Goal: Information Seeking & Learning: Learn about a topic

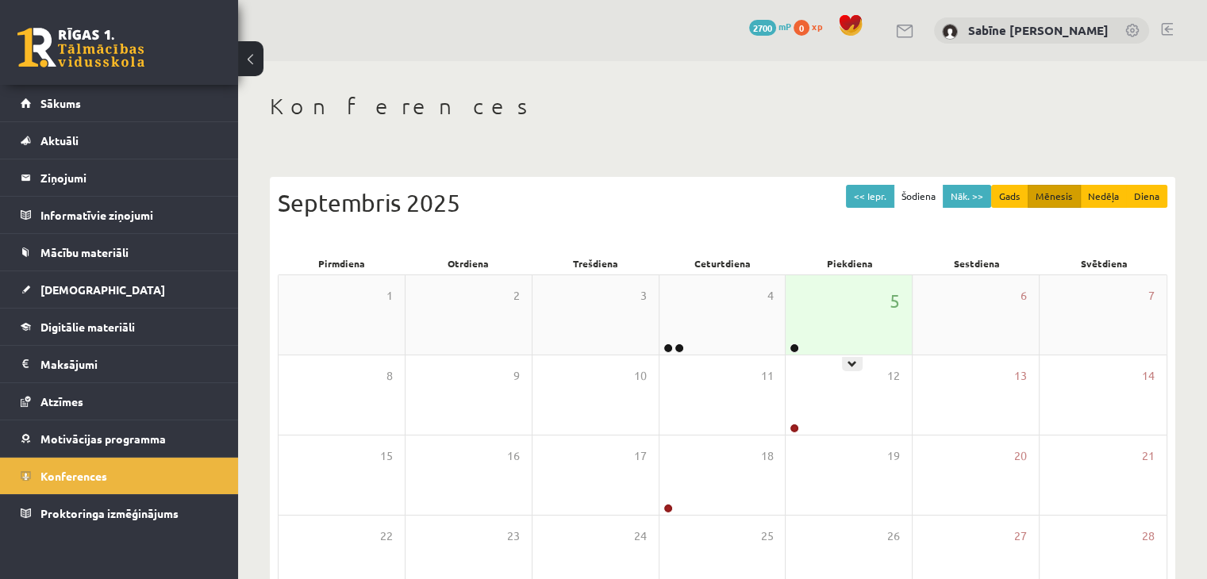
click at [857, 322] on div "5" at bounding box center [849, 314] width 126 height 79
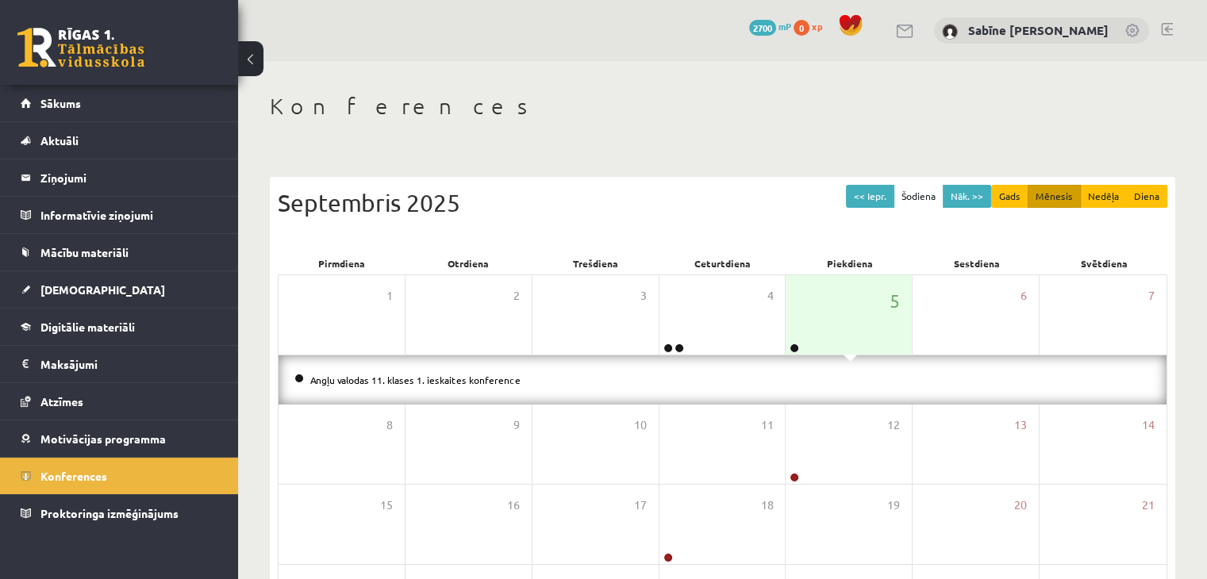
click at [676, 228] on div "<< Iepr. Šodiena Nāk. >> Gads Mēnesis Nedēļa Diena [DATE]" at bounding box center [723, 218] width 890 height 67
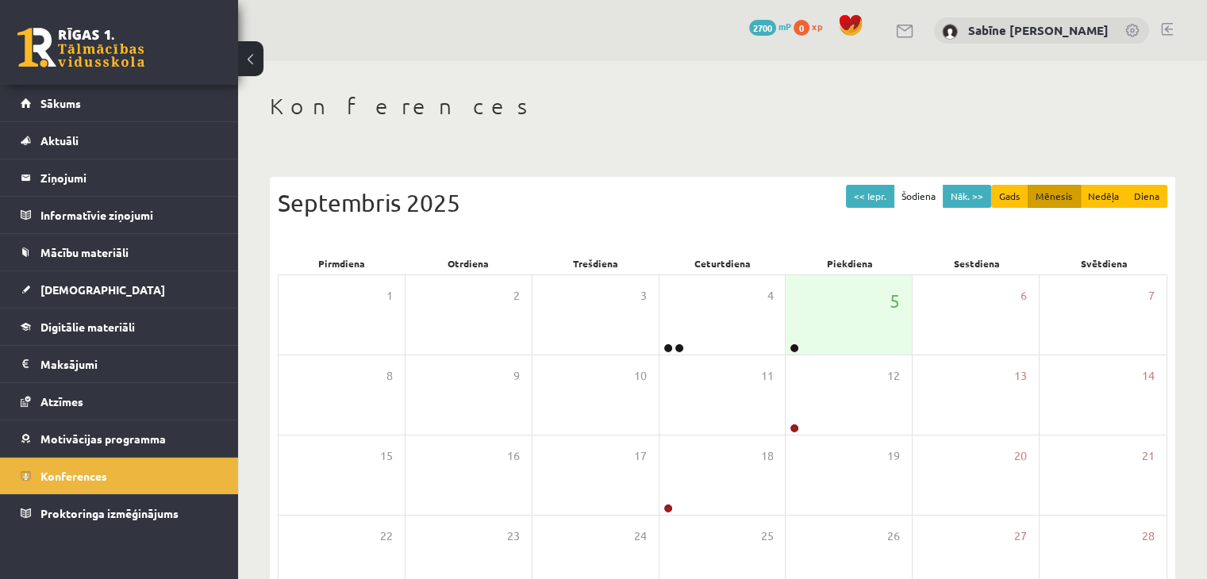
click at [245, 63] on button at bounding box center [250, 58] width 25 height 35
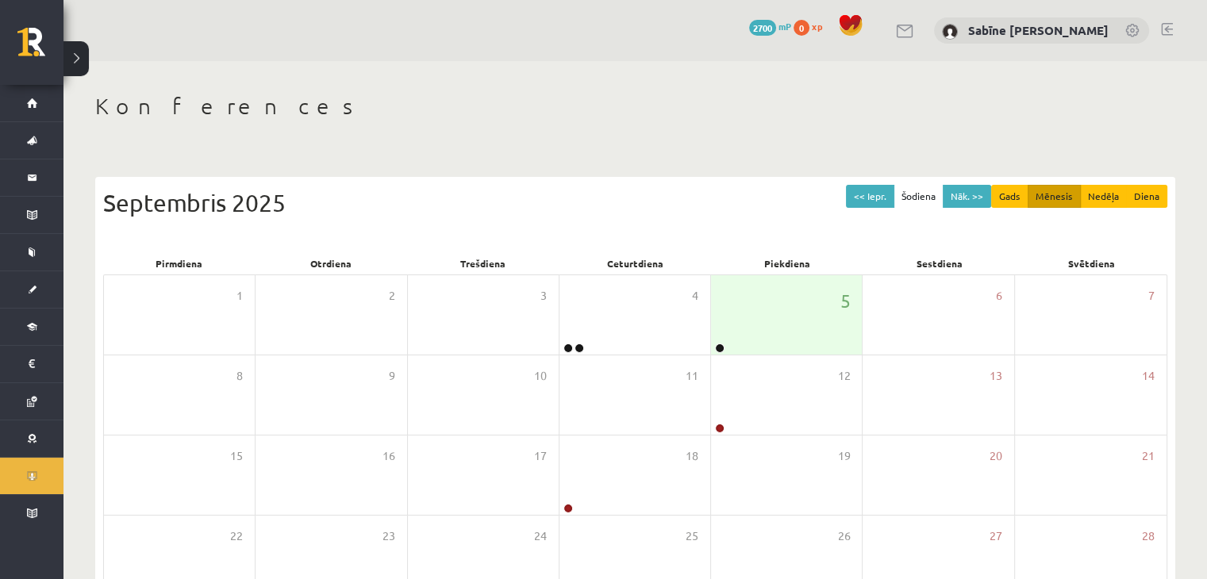
click at [1003, 148] on div "Konferences << Iepr. Šodiena Nāk. >> Gads Mēnesis Nedēļa Diena [DATE] Pirmdiena…" at bounding box center [636, 409] width 1144 height 697
click at [756, 331] on div "5" at bounding box center [786, 314] width 151 height 79
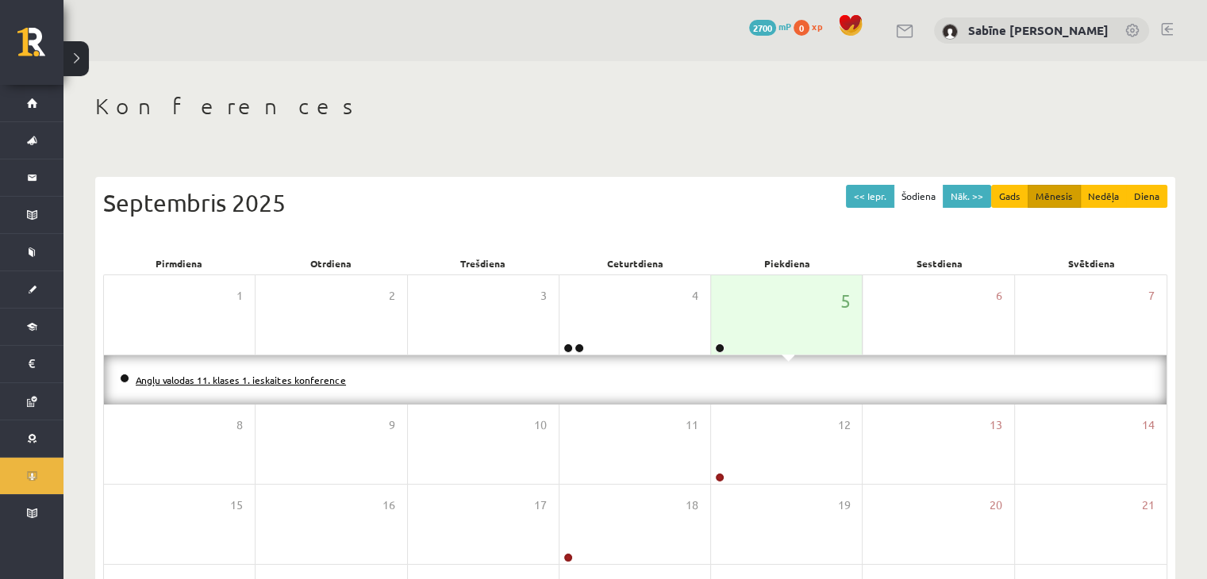
click at [225, 379] on link "Angļu valodas 11. klases 1. ieskaites konference" at bounding box center [241, 380] width 210 height 13
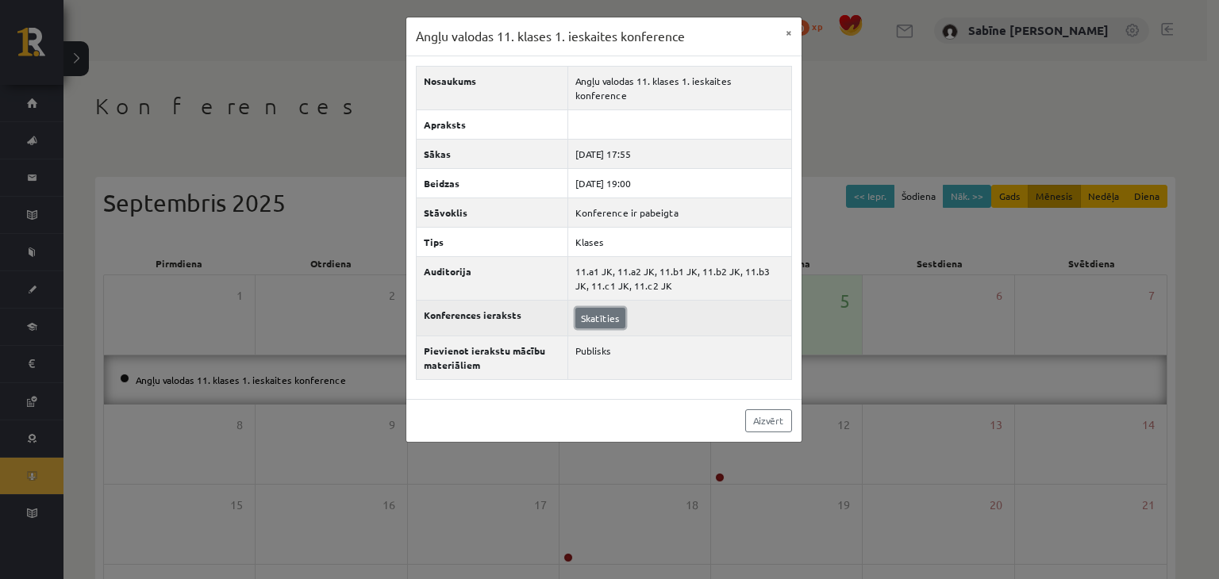
click at [595, 308] on link "Skatīties" at bounding box center [601, 318] width 50 height 21
